Goal: Task Accomplishment & Management: Use online tool/utility

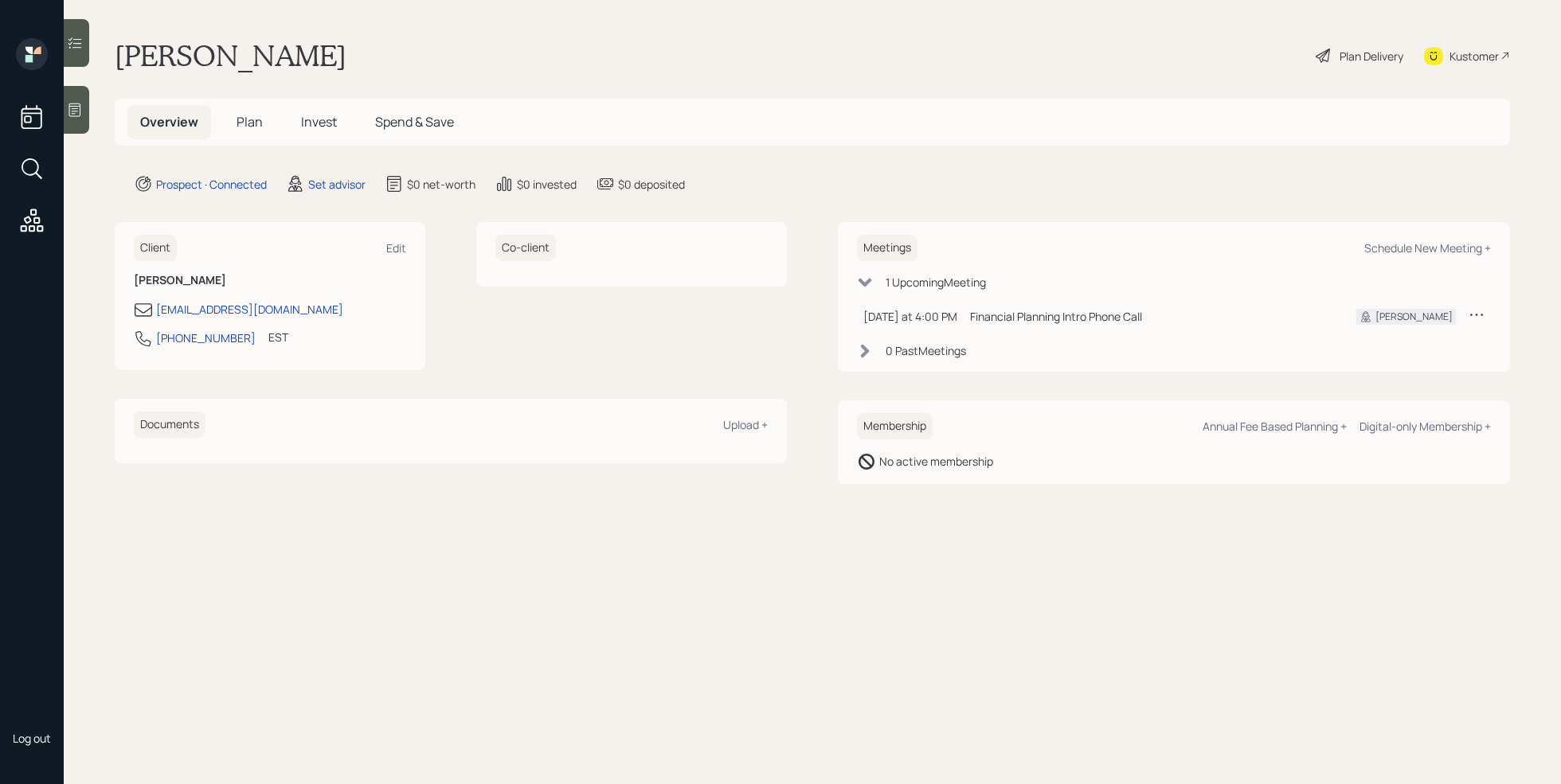
click at [94, 130] on main "[PERSON_NAME] Plan Delivery Kustomer Overview Plan Invest Spend & Save Prospect…" at bounding box center [812, 392] width 1497 height 784
click at [62, 107] on div "Log out" at bounding box center [32, 392] width 64 height 784
click at [82, 111] on icon at bounding box center [75, 110] width 16 height 16
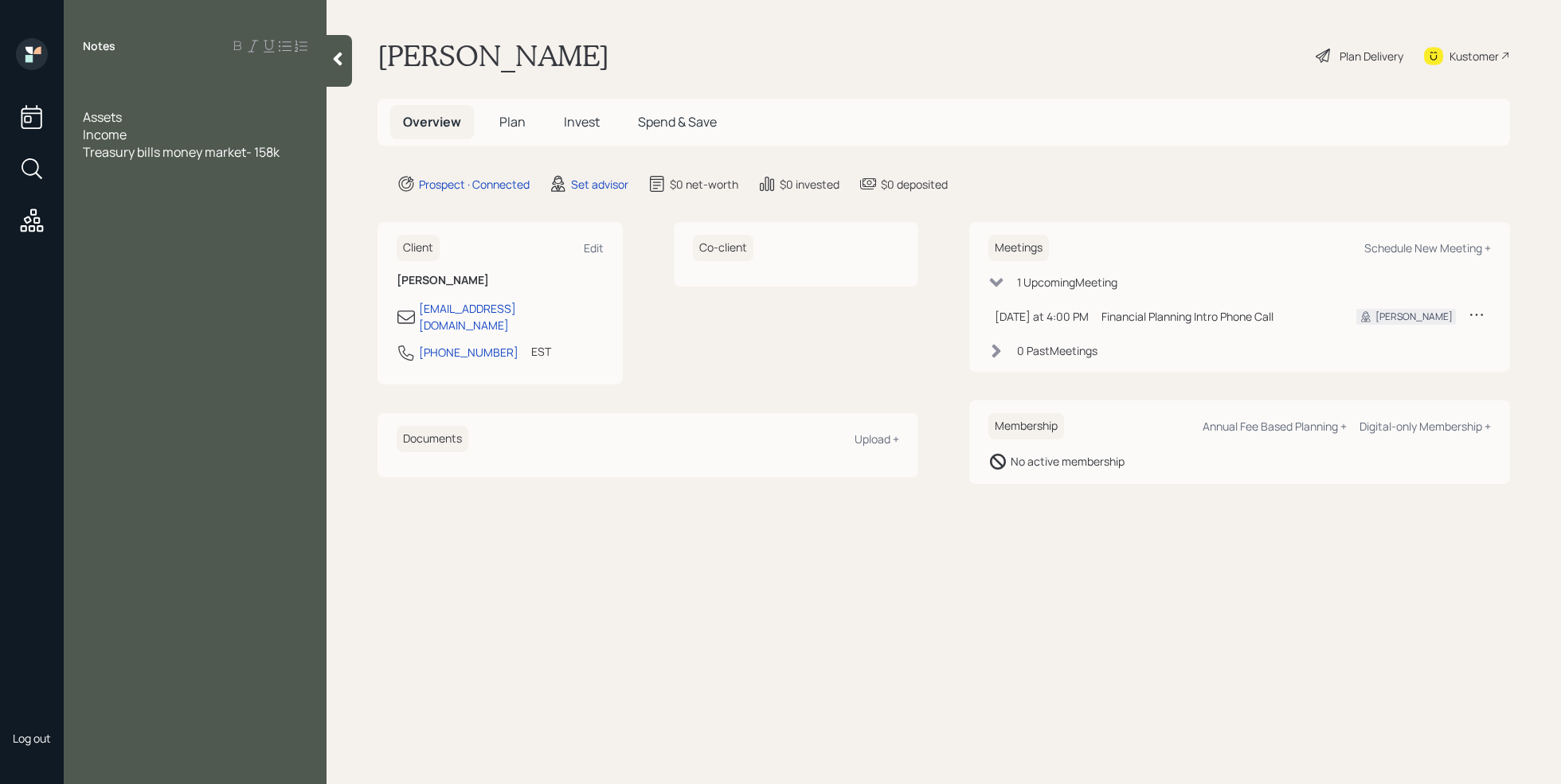
click at [97, 91] on div at bounding box center [196, 100] width 225 height 18
click at [301, 147] on div "Treasury bills money market- 158k" at bounding box center [196, 152] width 225 height 18
click at [179, 188] on span "Inherited IRA- 45k" at bounding box center [135, 187] width 103 height 18
click at [164, 150] on span "Treasury bills money market- 158k" at bounding box center [182, 152] width 197 height 18
click at [215, 150] on span "IRA money market- 158k" at bounding box center [152, 152] width 139 height 18
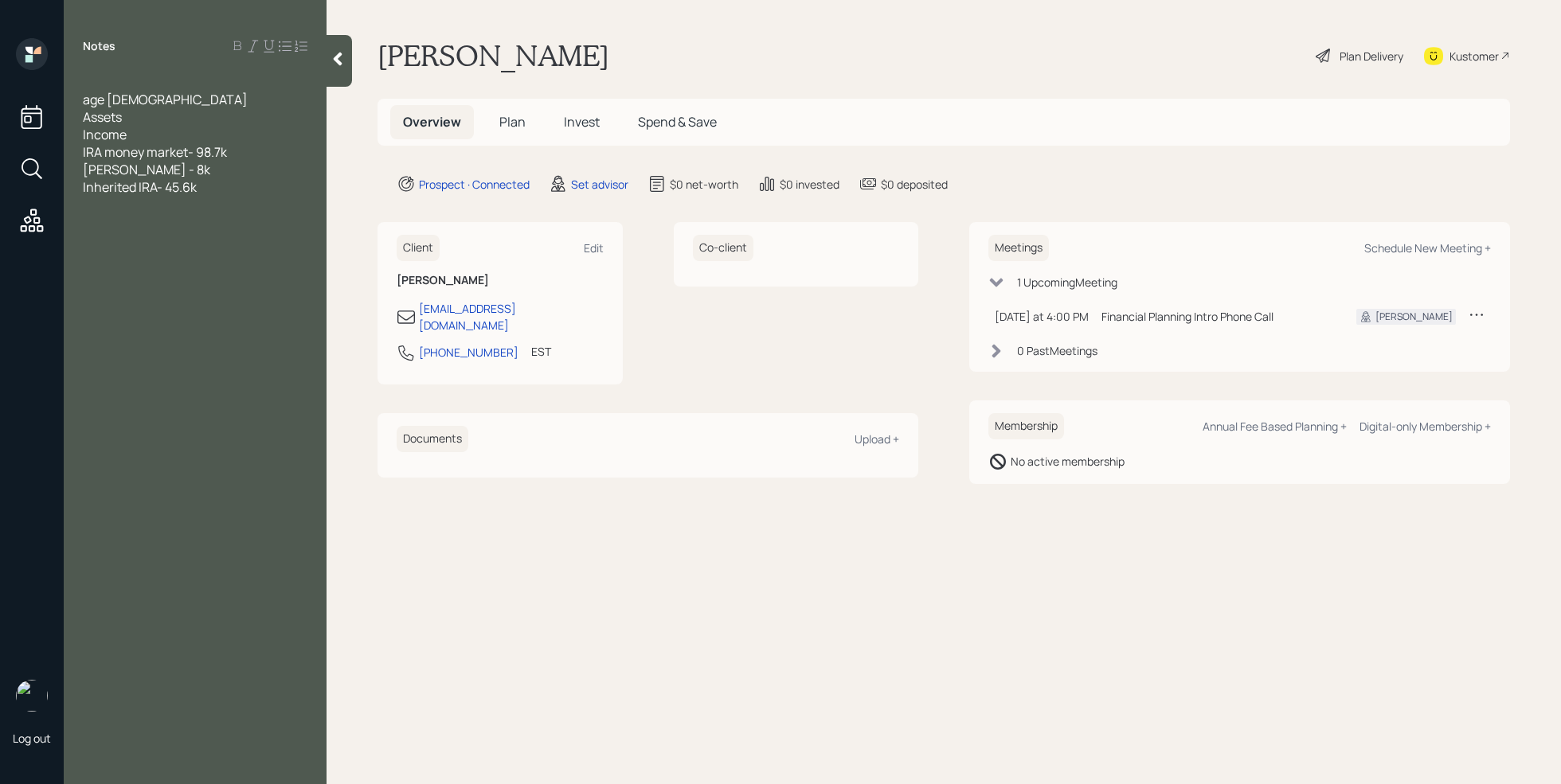
click at [190, 152] on span "IRA money market- 98.7k" at bounding box center [155, 152] width 144 height 18
click at [243, 147] on div "IRA money market- 98.7k" at bounding box center [196, 152] width 225 height 18
click at [218, 209] on div "Inherited IRA- 45.6k" at bounding box center [196, 204] width 225 height 18
click at [161, 107] on div "age [DEMOGRAPHIC_DATA]" at bounding box center [196, 100] width 225 height 18
click at [218, 265] on div "annual income - 130k" at bounding box center [196, 274] width 225 height 18
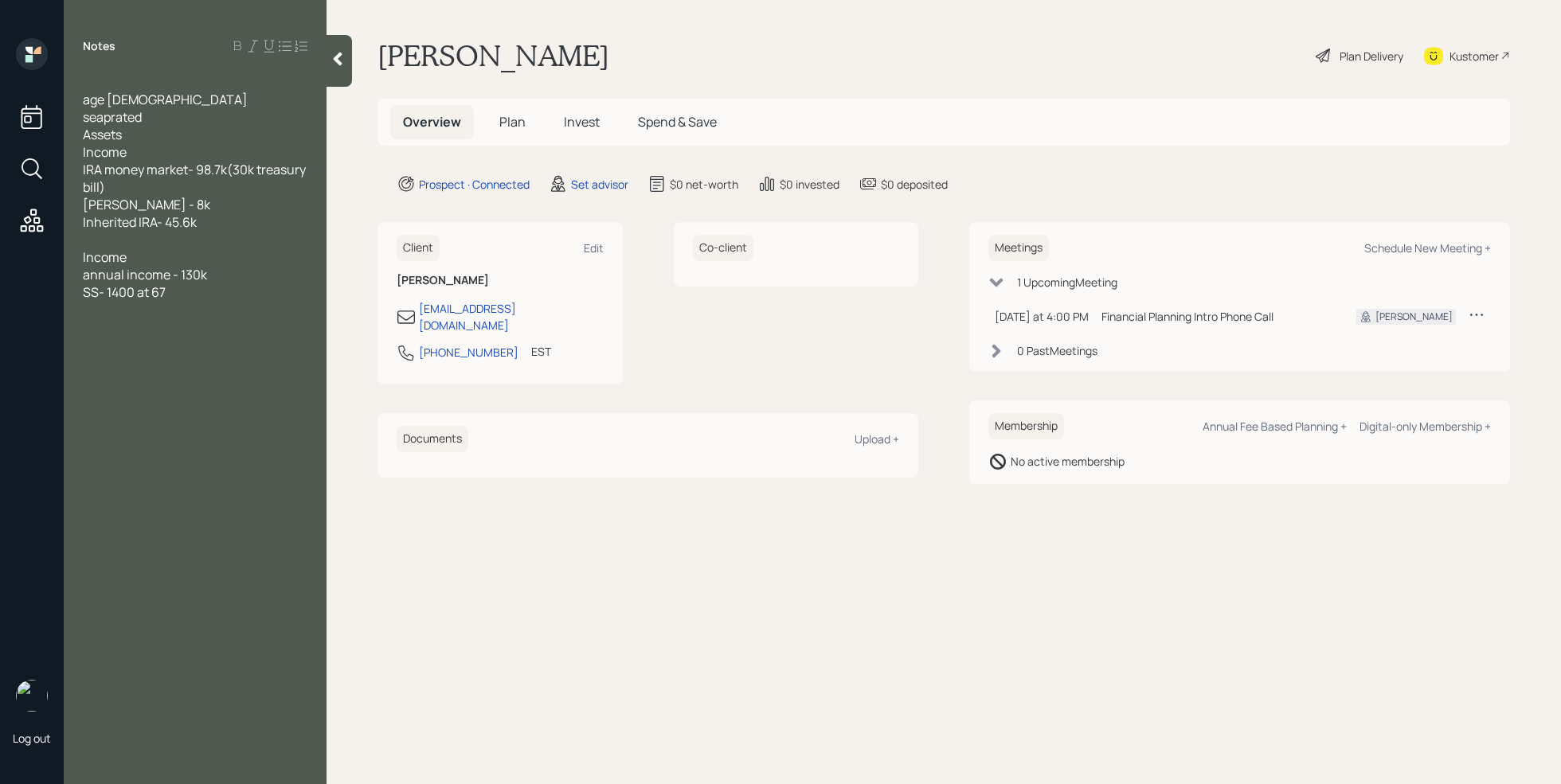
click at [194, 294] on div "SS- 1400 at 67" at bounding box center [196, 292] width 225 height 18
click at [124, 245] on div at bounding box center [196, 240] width 225 height 18
click at [104, 118] on span "seaprated" at bounding box center [112, 117] width 59 height 18
click at [132, 237] on div "401k -" at bounding box center [196, 240] width 225 height 18
click at [194, 256] on div "Savings -" at bounding box center [196, 257] width 225 height 18
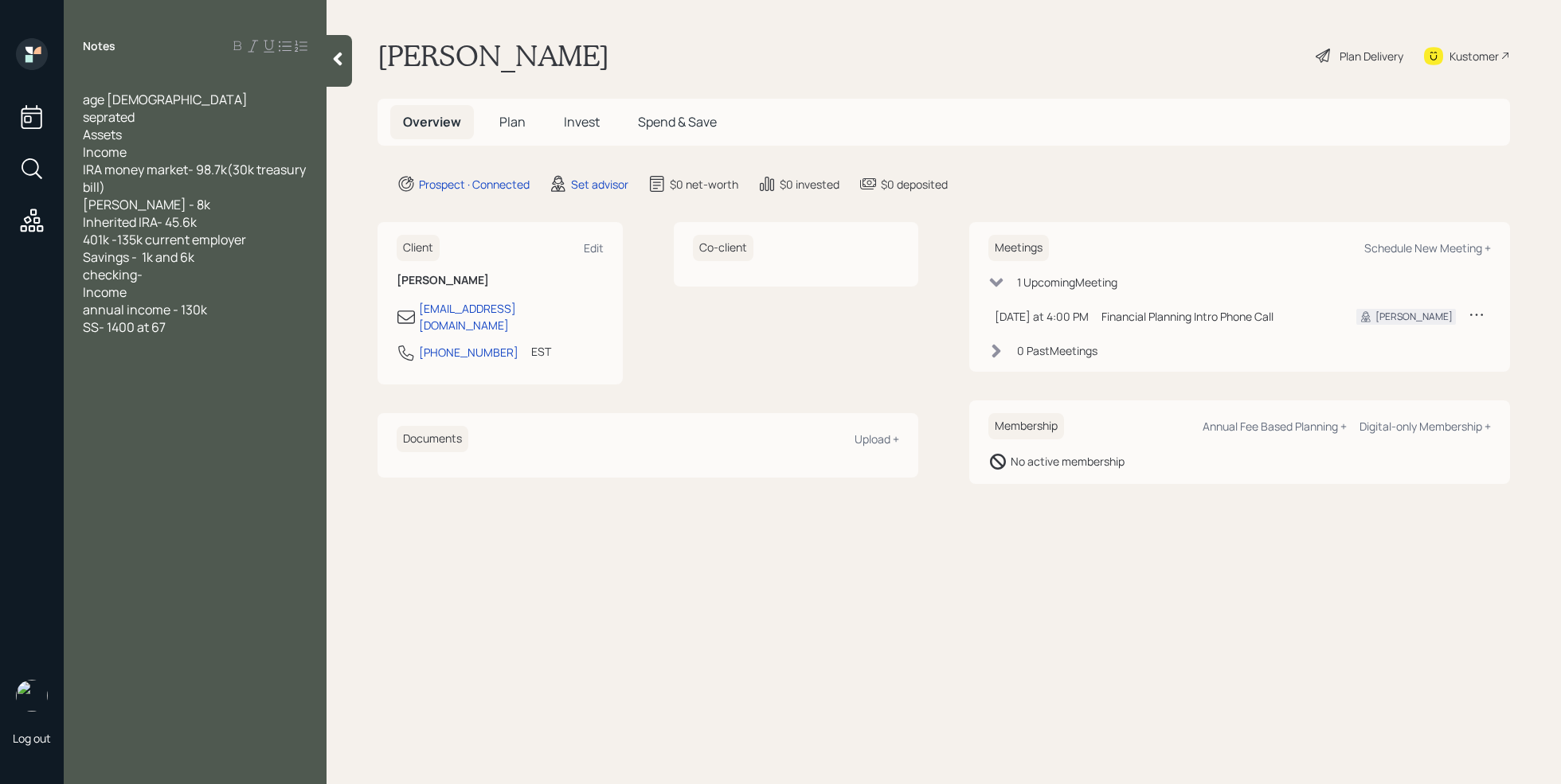
click at [158, 274] on div "checking-" at bounding box center [196, 274] width 225 height 18
click at [194, 337] on div at bounding box center [196, 345] width 225 height 18
click at [174, 273] on div "checking- 1k" at bounding box center [196, 274] width 225 height 18
click at [133, 404] on div at bounding box center [196, 397] width 225 height 18
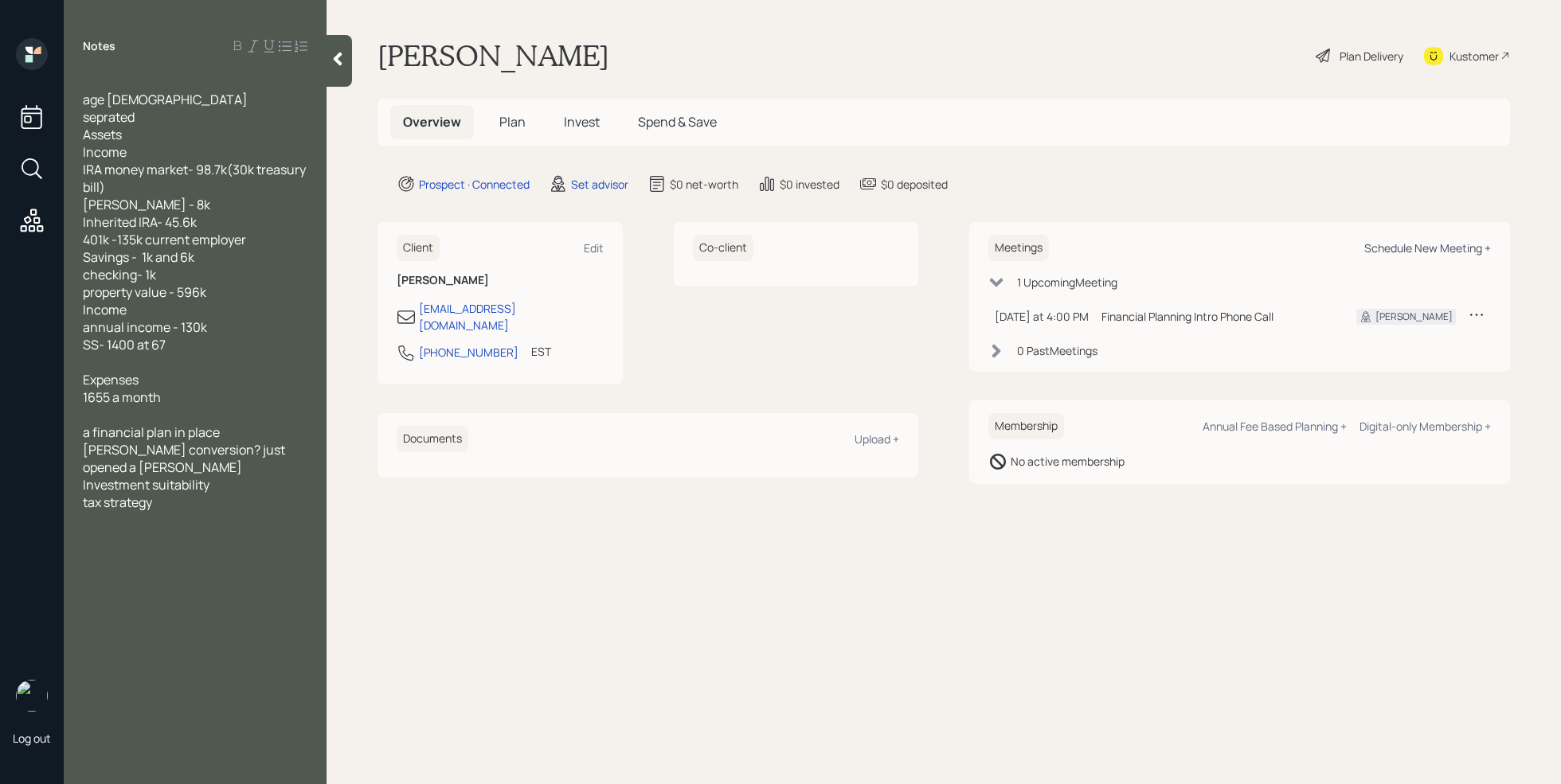
click at [1408, 250] on div "Schedule New Meeting +" at bounding box center [1427, 248] width 127 height 15
select select "round-[PERSON_NAME]"
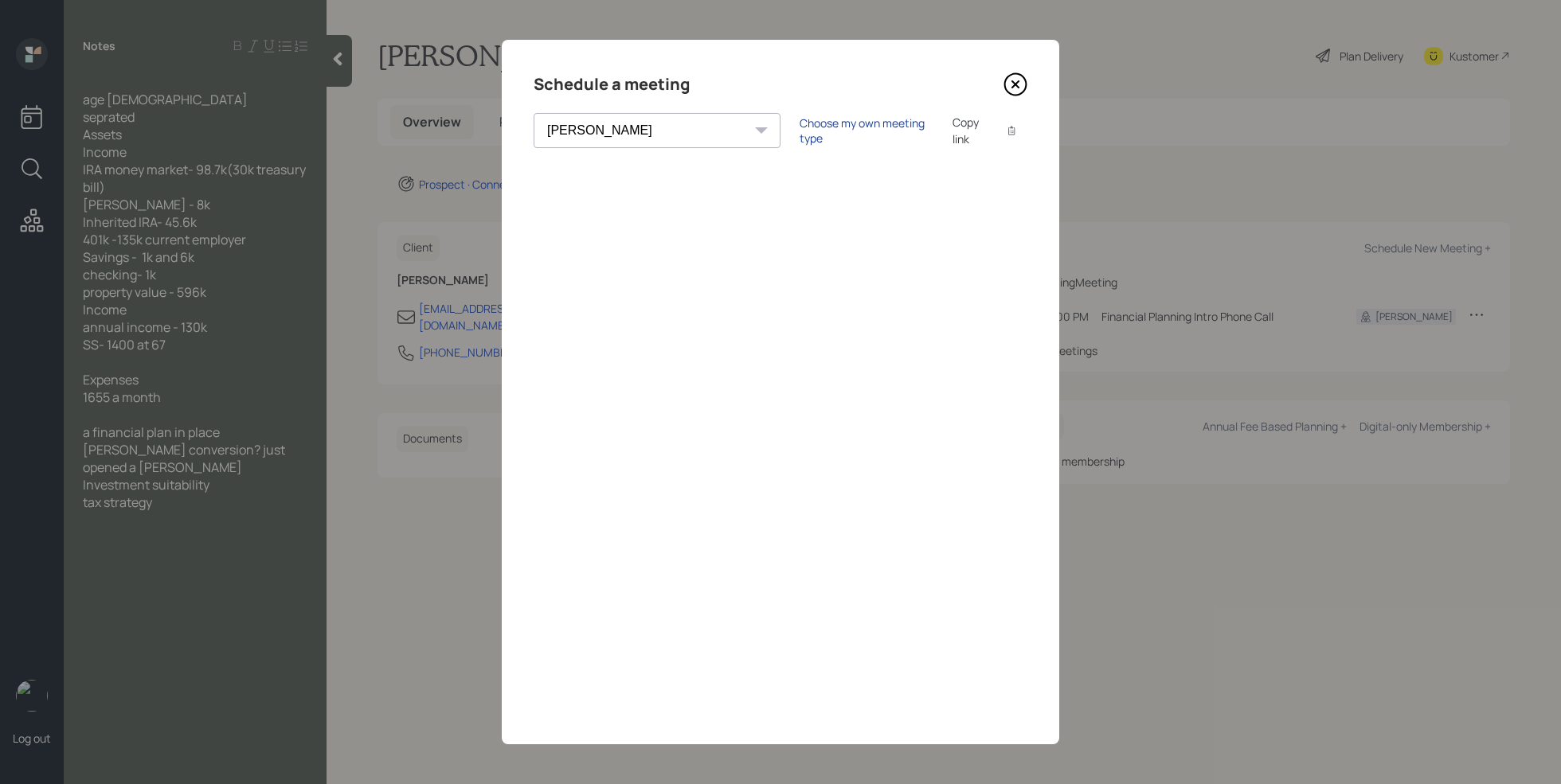
click at [800, 131] on div "Choose my own meeting type" at bounding box center [866, 130] width 134 height 30
